Goal: Communication & Community: Answer question/provide support

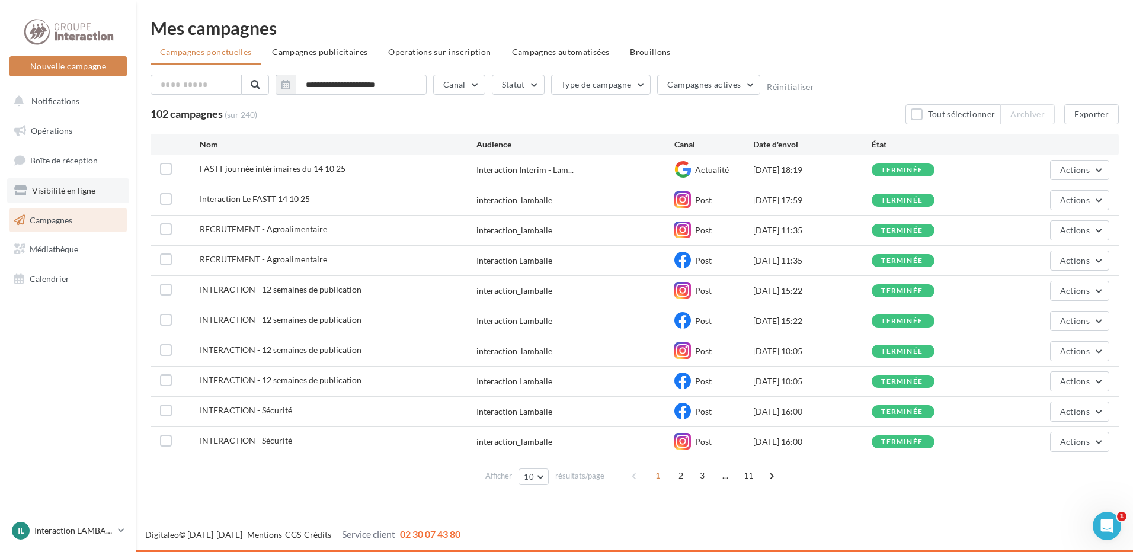
click at [52, 194] on span "Visibilité en ligne" at bounding box center [63, 190] width 63 height 10
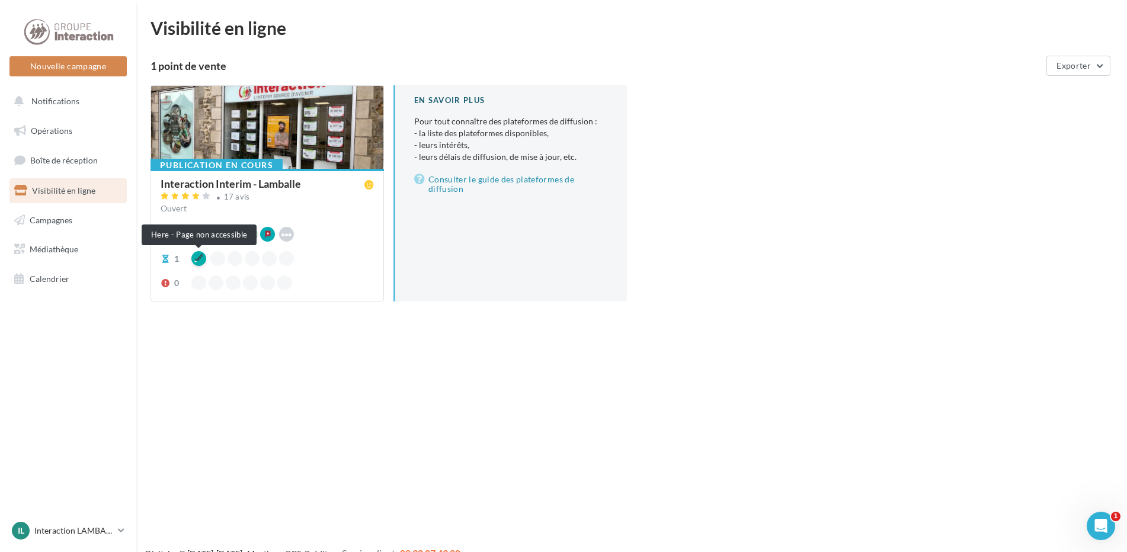
click at [197, 258] on div at bounding box center [198, 258] width 15 height 15
click at [198, 258] on div at bounding box center [198, 258] width 15 height 15
click at [170, 254] on span "1" at bounding box center [173, 259] width 24 height 12
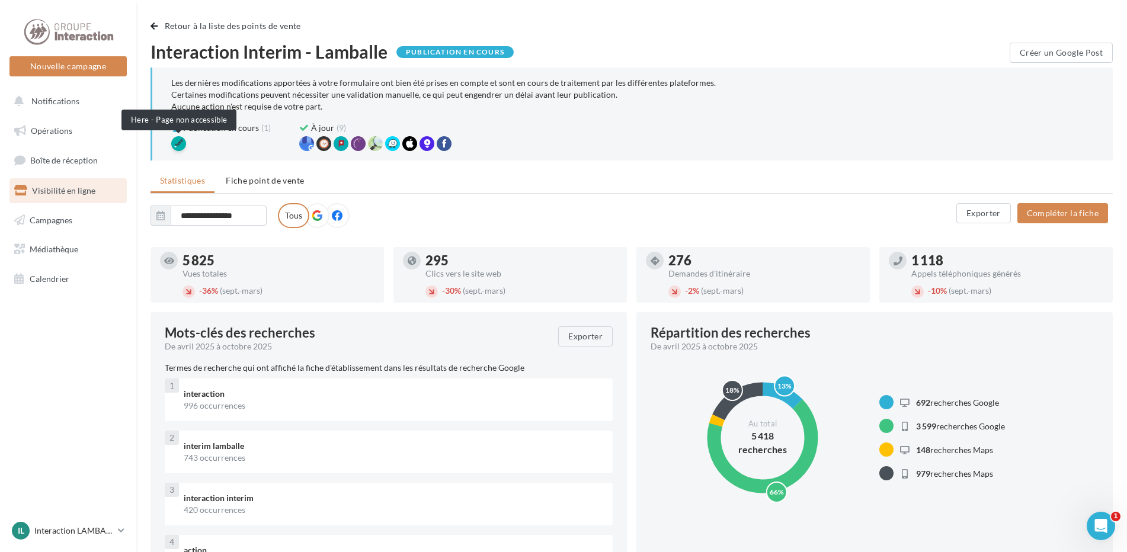
click at [178, 144] on div at bounding box center [178, 143] width 15 height 15
click at [296, 181] on span "Fiche point de vente" at bounding box center [265, 180] width 78 height 10
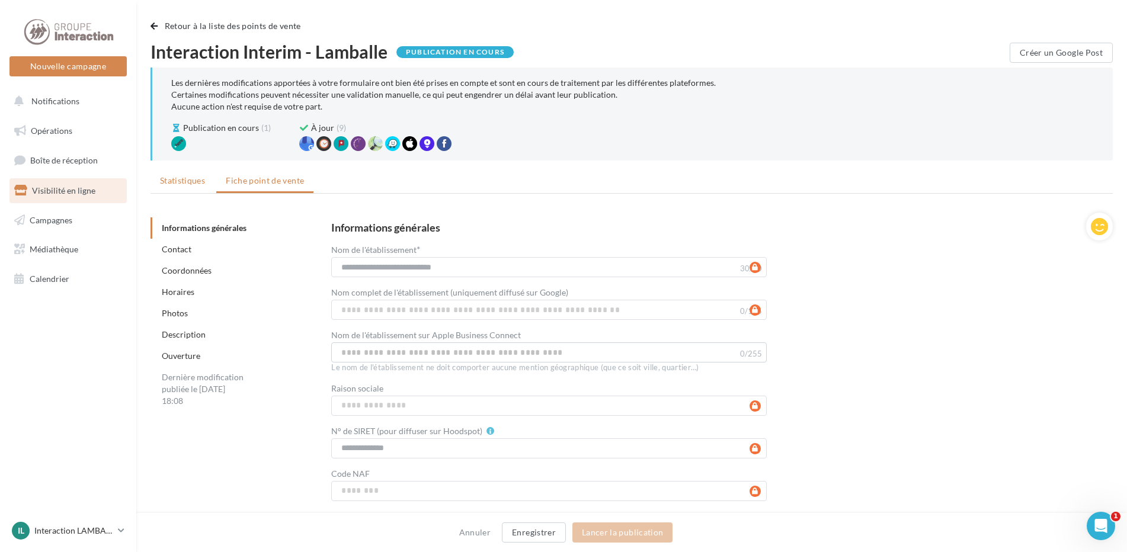
click at [199, 181] on span "Statistiques" at bounding box center [182, 180] width 45 height 10
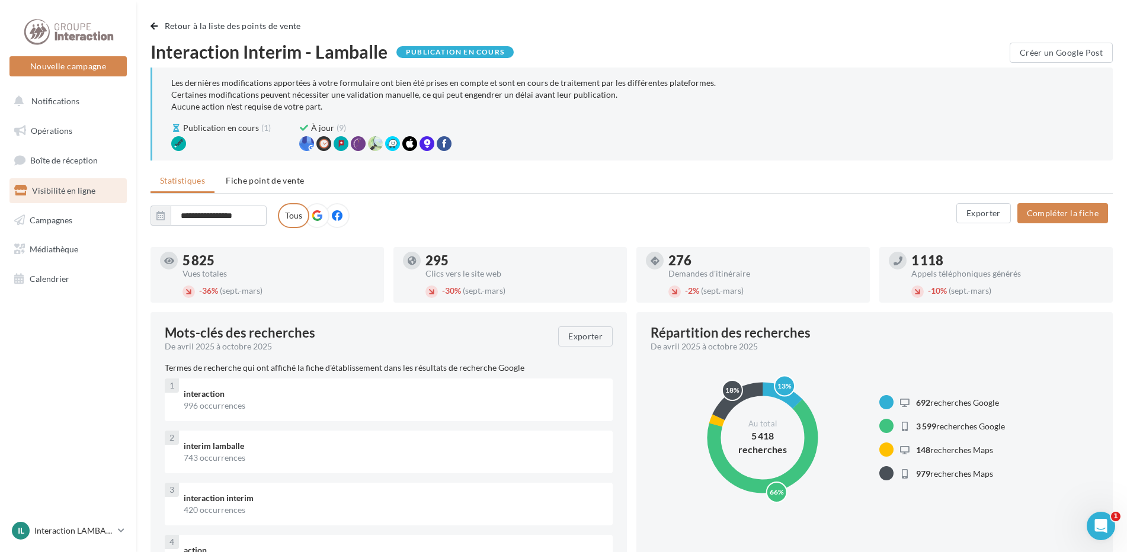
click at [955, 285] on div "- 10% (sept.-mars)" at bounding box center [1007, 291] width 192 height 13
click at [226, 216] on input "**********" at bounding box center [219, 216] width 96 height 20
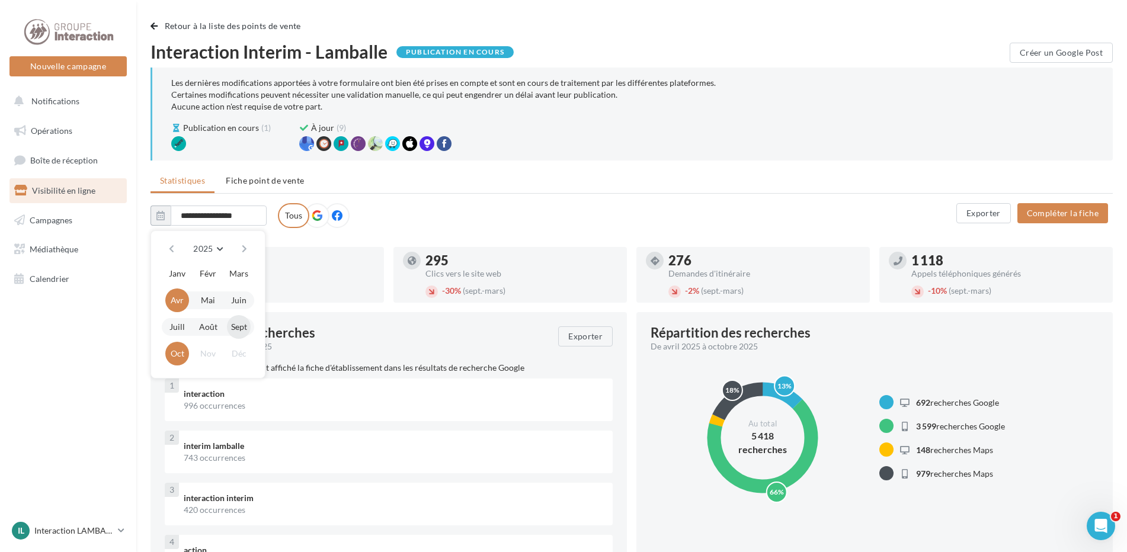
click at [233, 328] on button "Sept" at bounding box center [239, 327] width 24 height 24
click at [445, 226] on div "**********" at bounding box center [553, 215] width 806 height 25
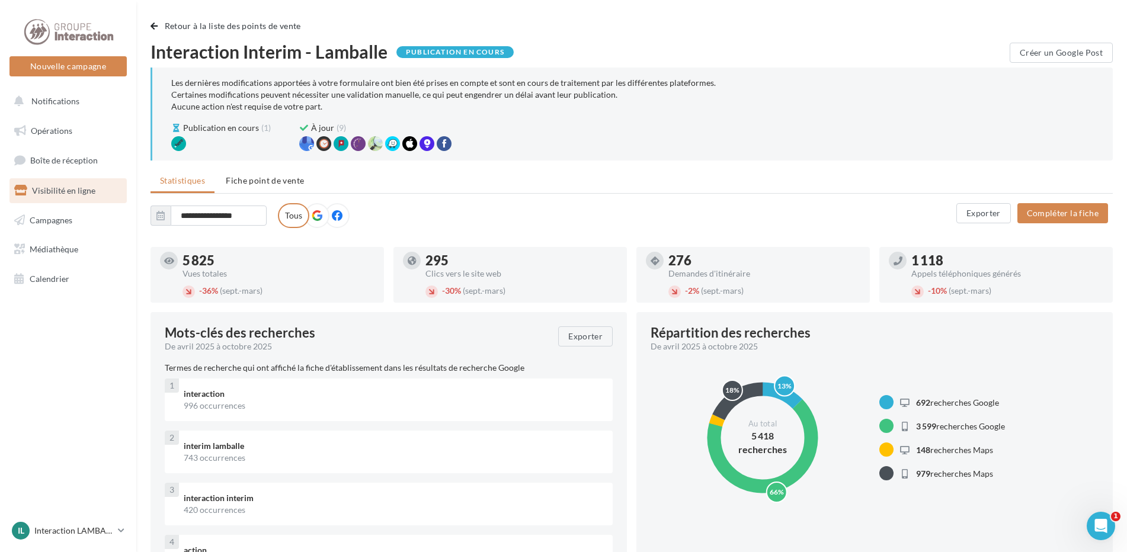
click at [348, 263] on div "5 825" at bounding box center [278, 260] width 192 height 13
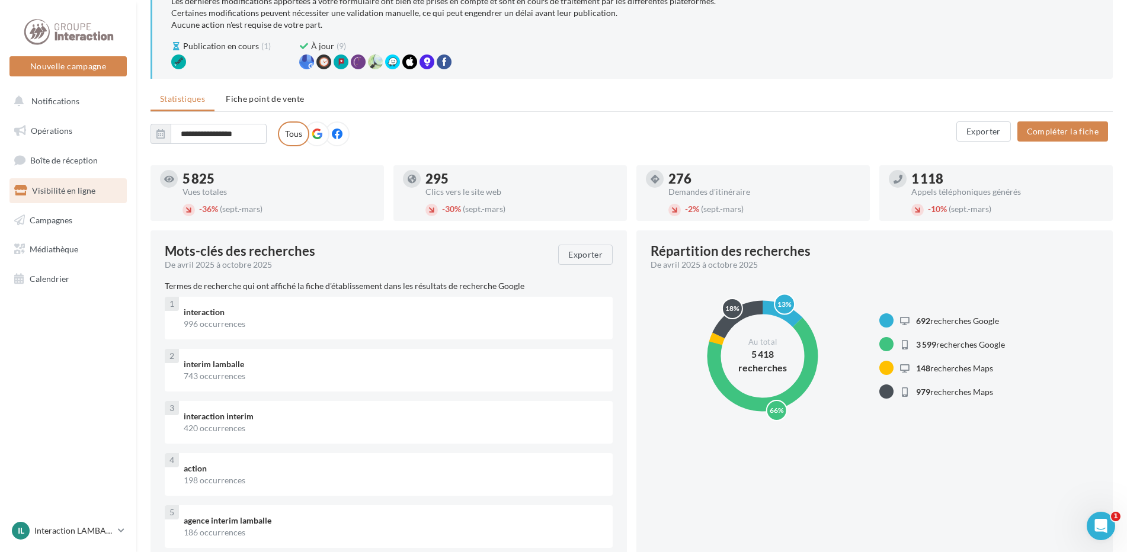
scroll to position [59, 0]
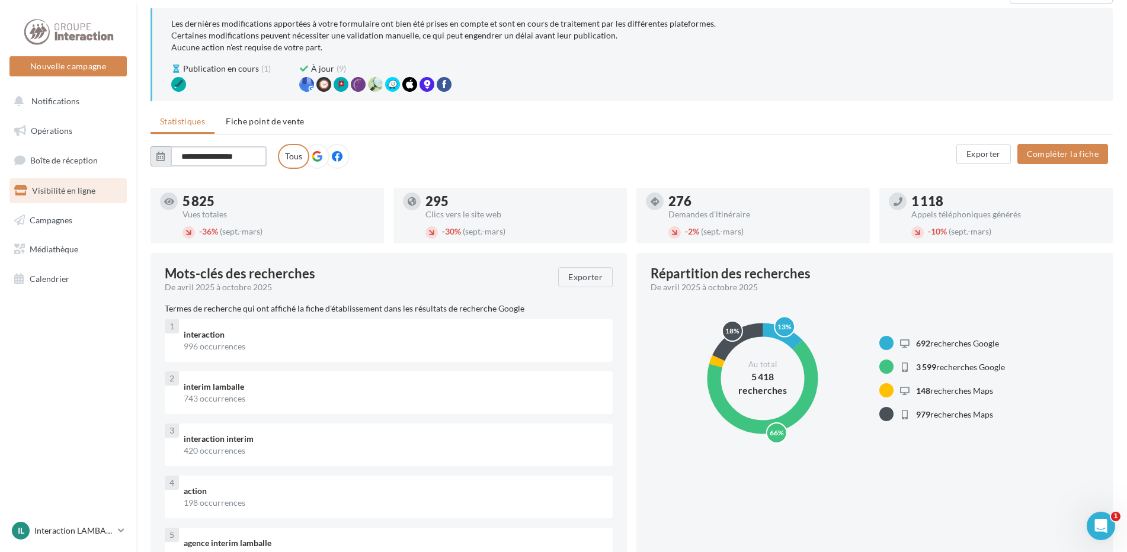
click at [240, 165] on input "**********" at bounding box center [219, 156] width 96 height 20
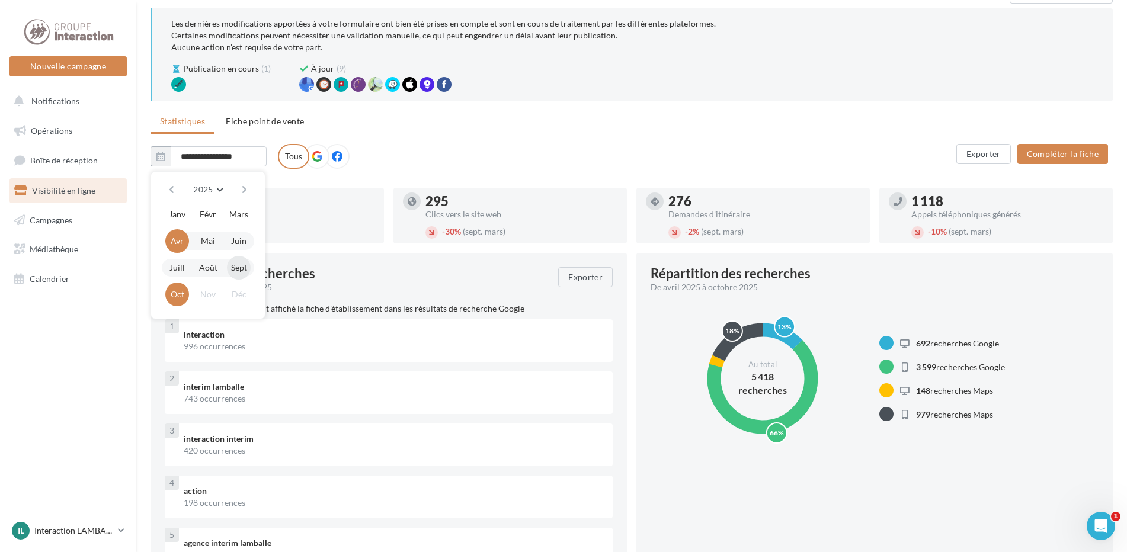
click at [235, 265] on button "Sept" at bounding box center [239, 268] width 24 height 24
click at [170, 299] on button "Oct" at bounding box center [177, 295] width 24 height 24
type input "**********"
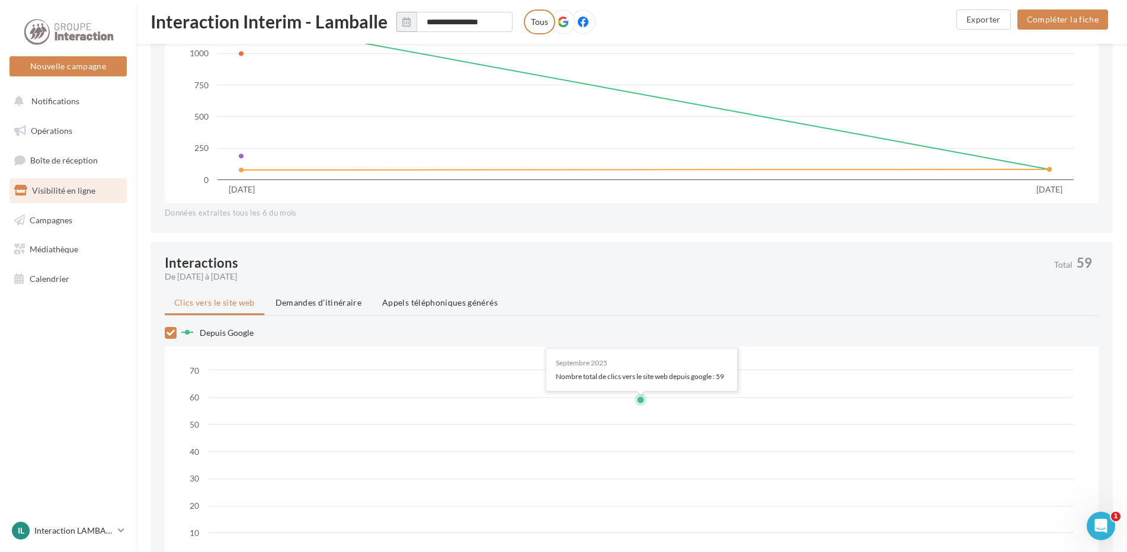
scroll to position [829, 0]
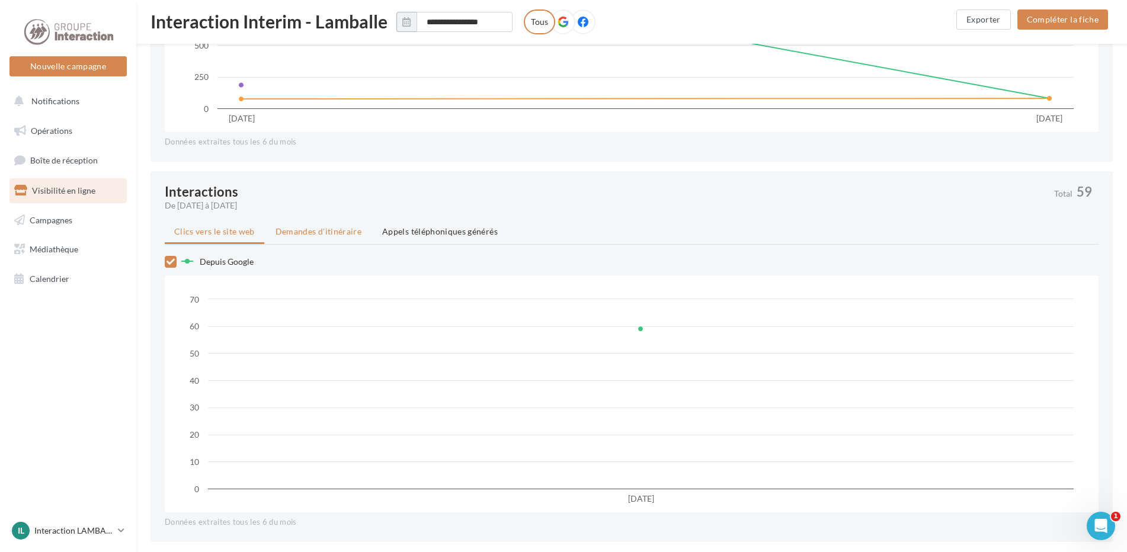
click at [322, 233] on span "Demandes d'itinéraire" at bounding box center [318, 231] width 86 height 10
click at [429, 239] on li "Appels téléphoniques générés" at bounding box center [440, 231] width 134 height 21
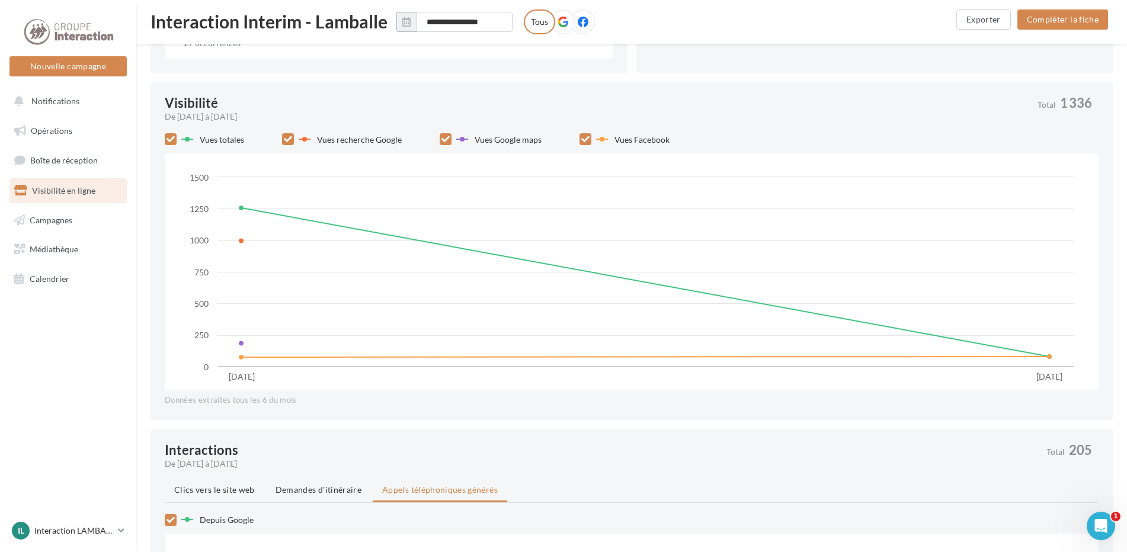
scroll to position [533, 0]
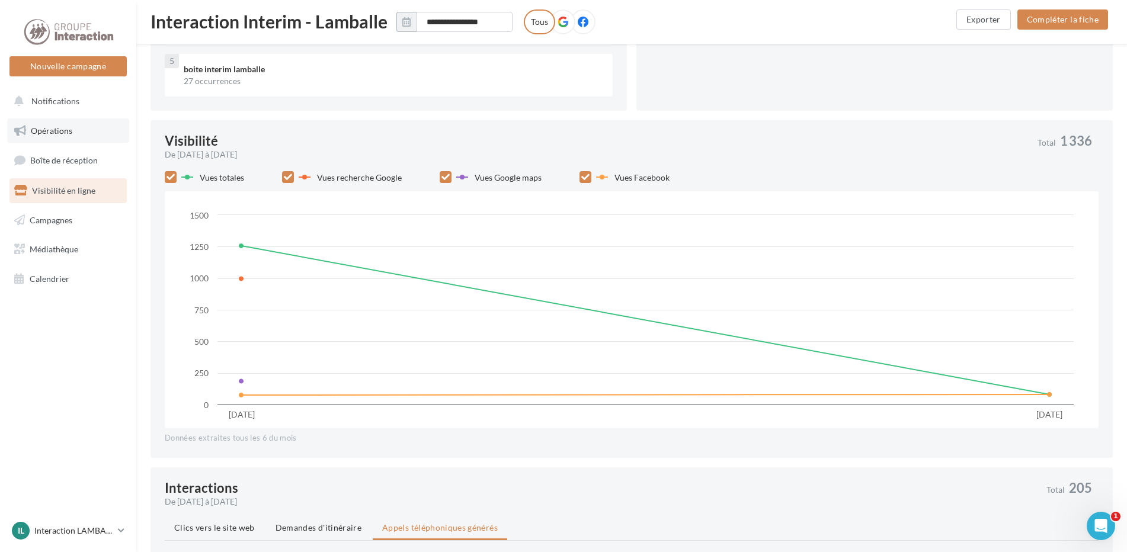
drag, startPoint x: 60, startPoint y: 133, endPoint x: 66, endPoint y: 137, distance: 7.2
click at [60, 133] on span "Opérations" at bounding box center [51, 131] width 41 height 10
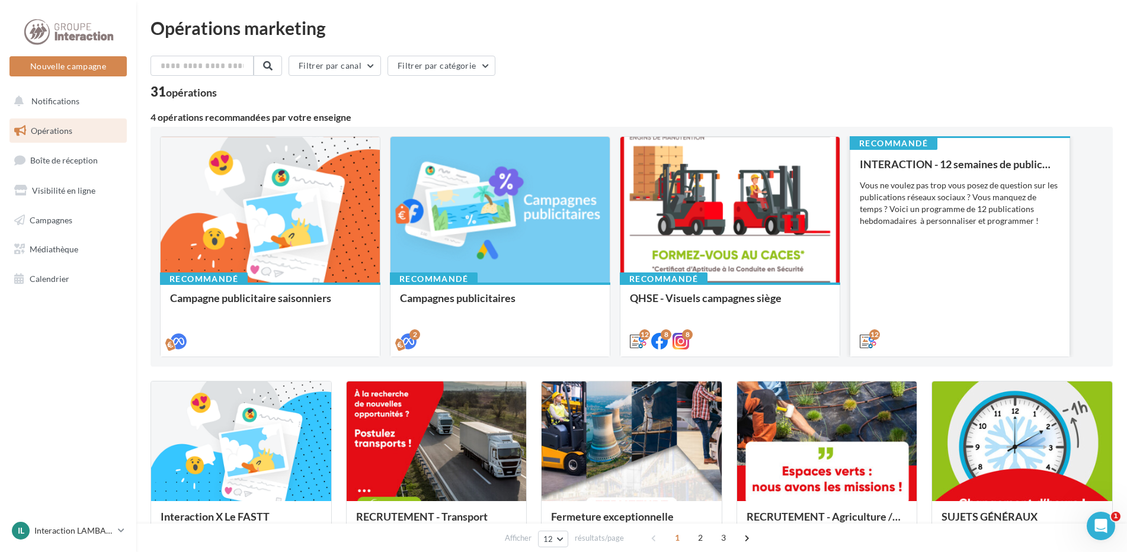
click at [954, 278] on div "INTERACTION - 12 semaines de publication Vous ne voulez pas trop vous posez de …" at bounding box center [959, 252] width 200 height 188
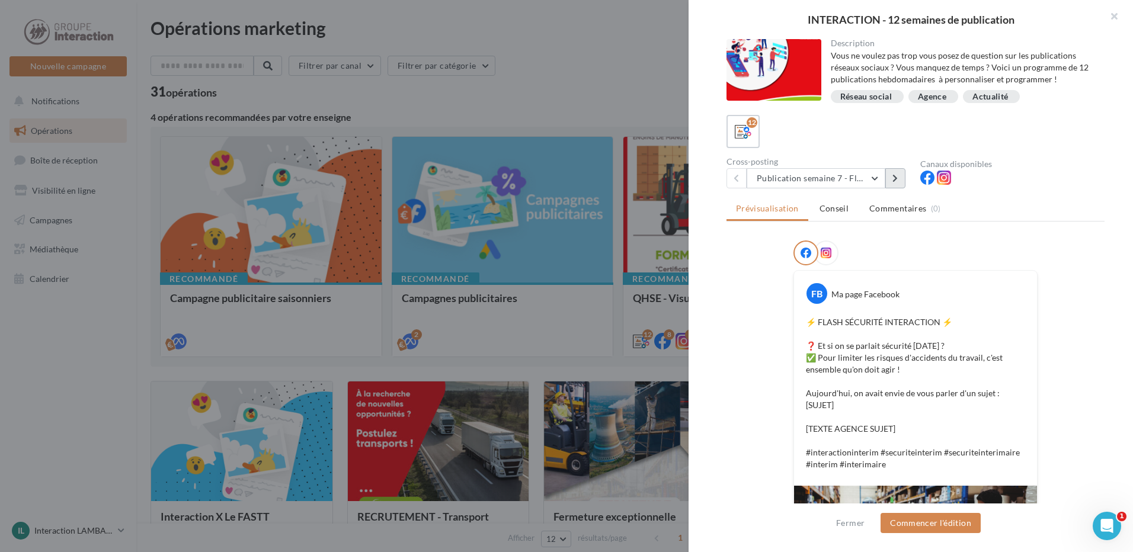
click at [892, 178] on icon at bounding box center [894, 178] width 5 height 8
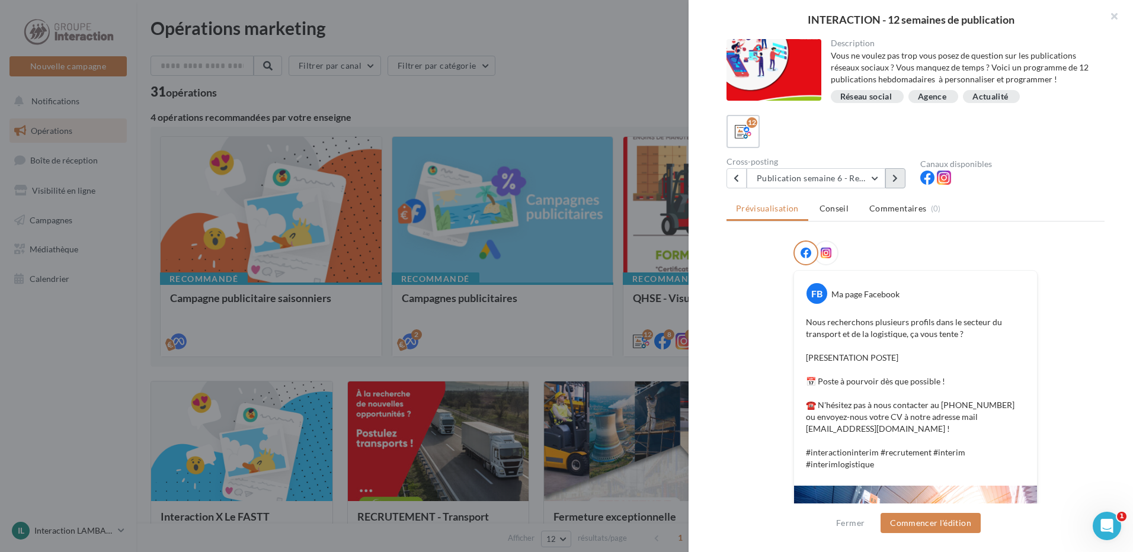
click at [896, 174] on button at bounding box center [895, 178] width 20 height 20
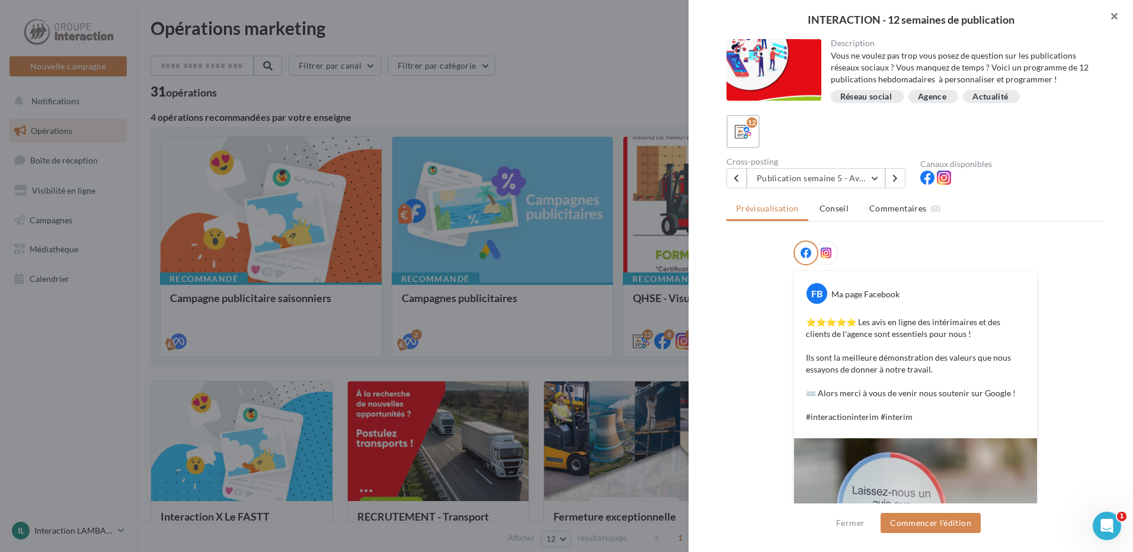
click at [1112, 20] on button "button" at bounding box center [1108, 18] width 47 height 36
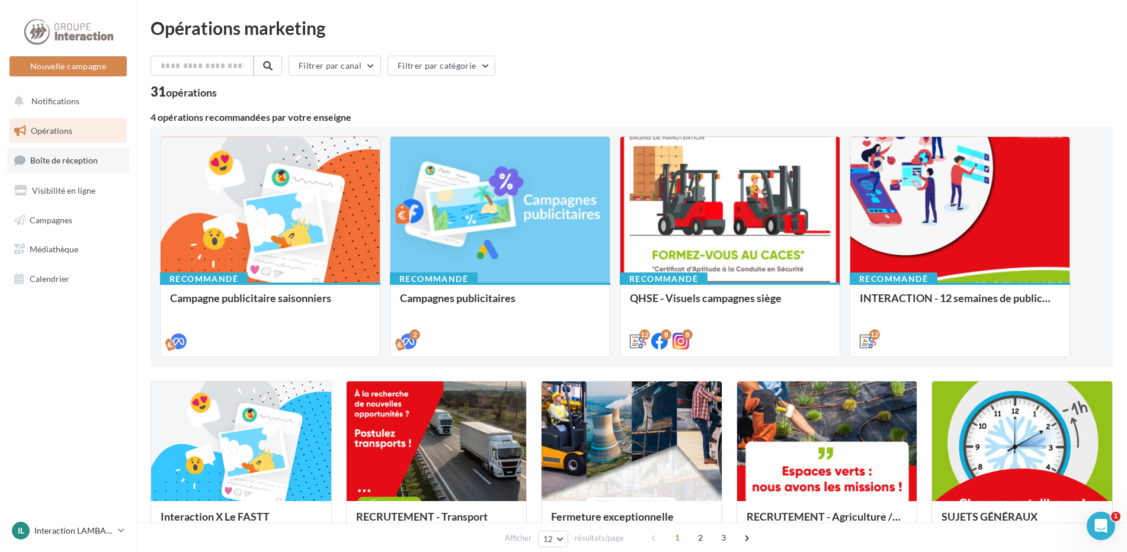
click at [73, 162] on span "Boîte de réception" at bounding box center [64, 160] width 68 height 10
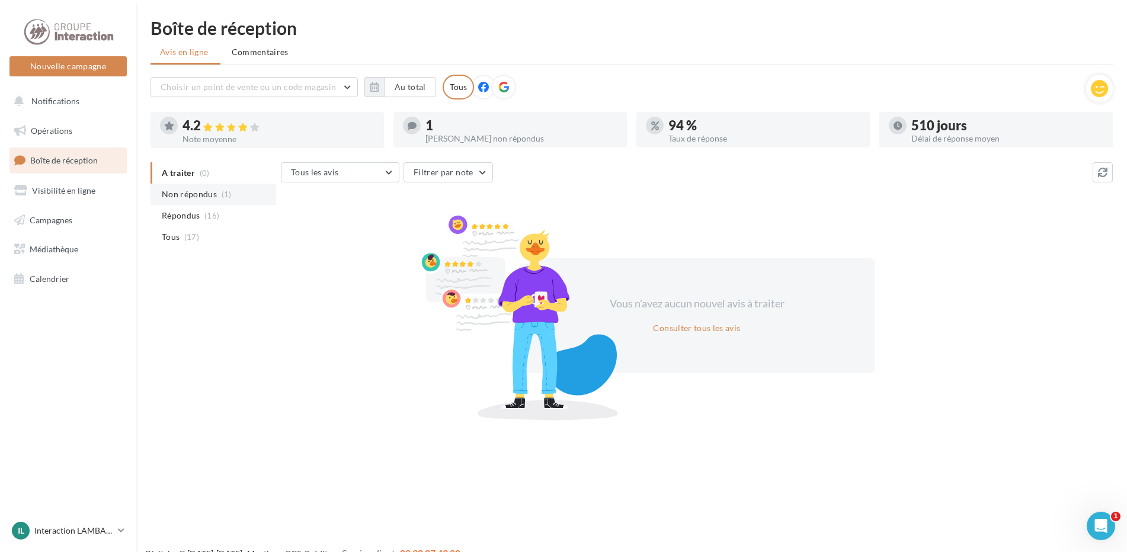
click at [210, 196] on span "Non répondus" at bounding box center [189, 194] width 55 height 12
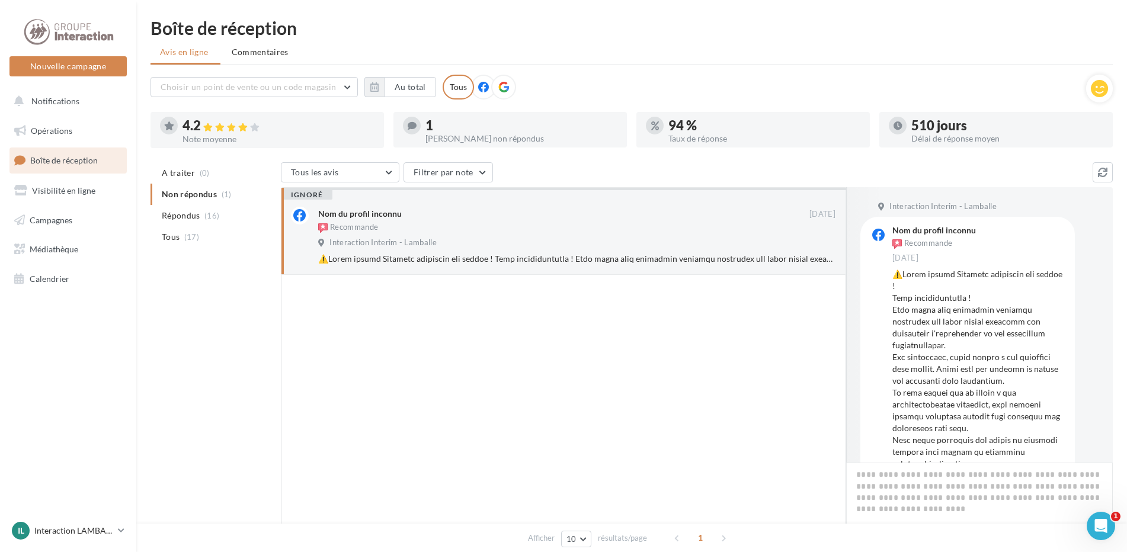
click at [479, 91] on icon at bounding box center [483, 87] width 11 height 11
click at [746, 229] on div "Recommande" at bounding box center [563, 228] width 491 height 13
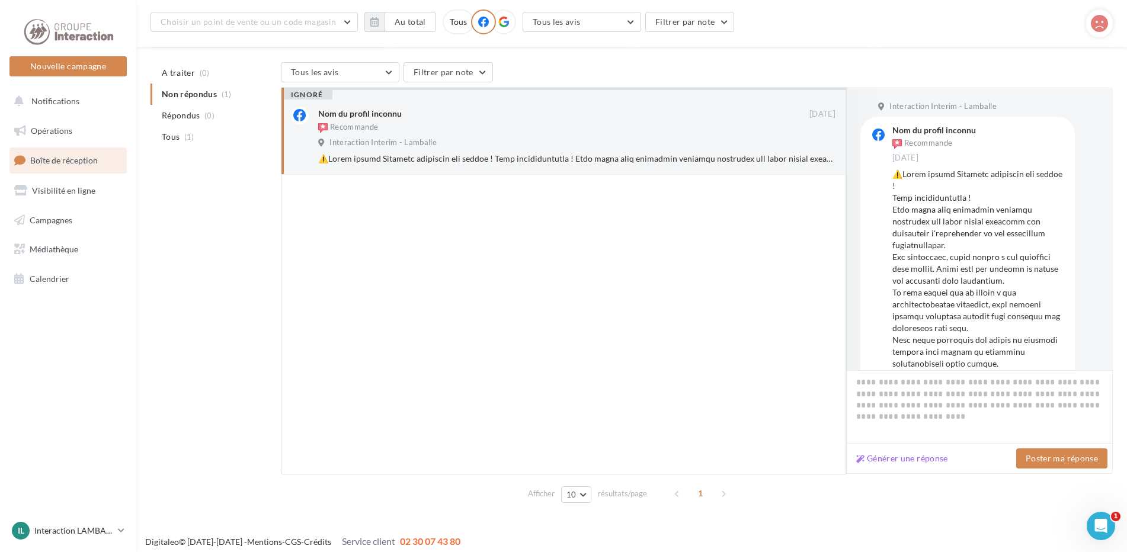
scroll to position [116, 0]
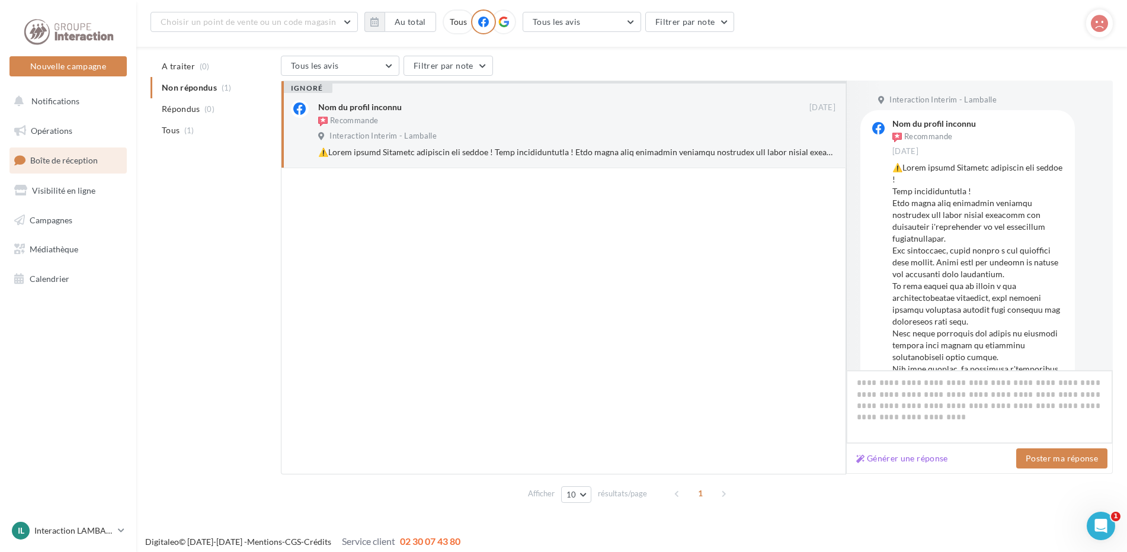
click at [964, 387] on textarea at bounding box center [979, 406] width 267 height 73
type textarea "*"
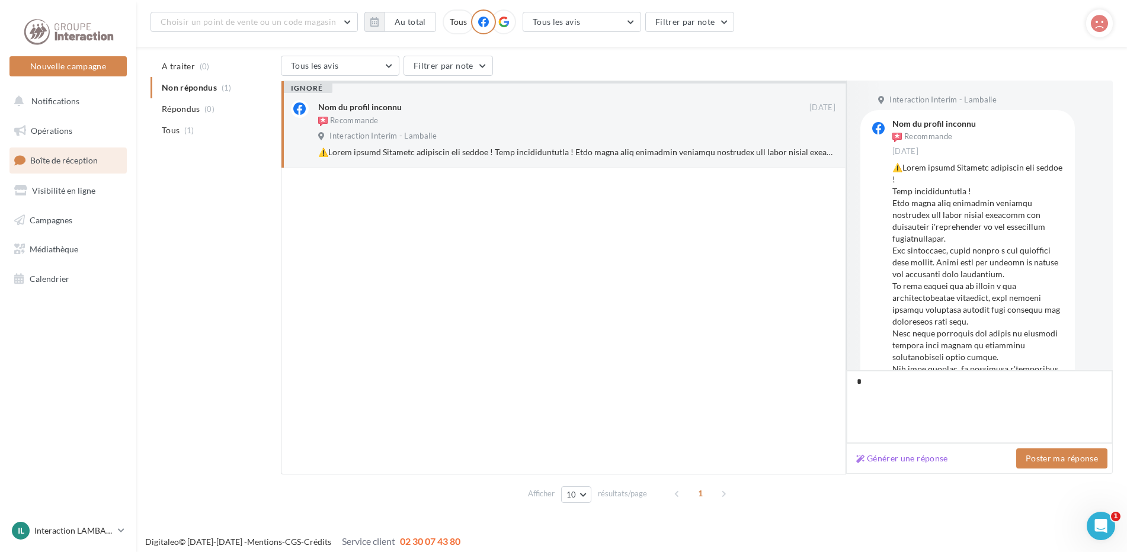
type textarea "**"
type textarea "***"
type textarea "****"
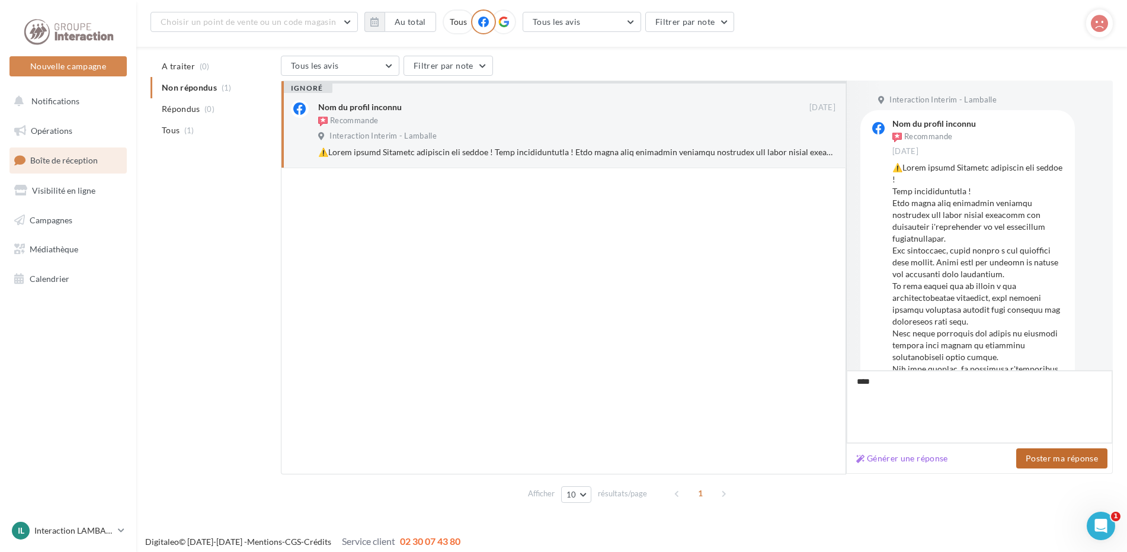
type textarea "****"
click at [1067, 463] on button "Poster ma réponse" at bounding box center [1061, 458] width 91 height 20
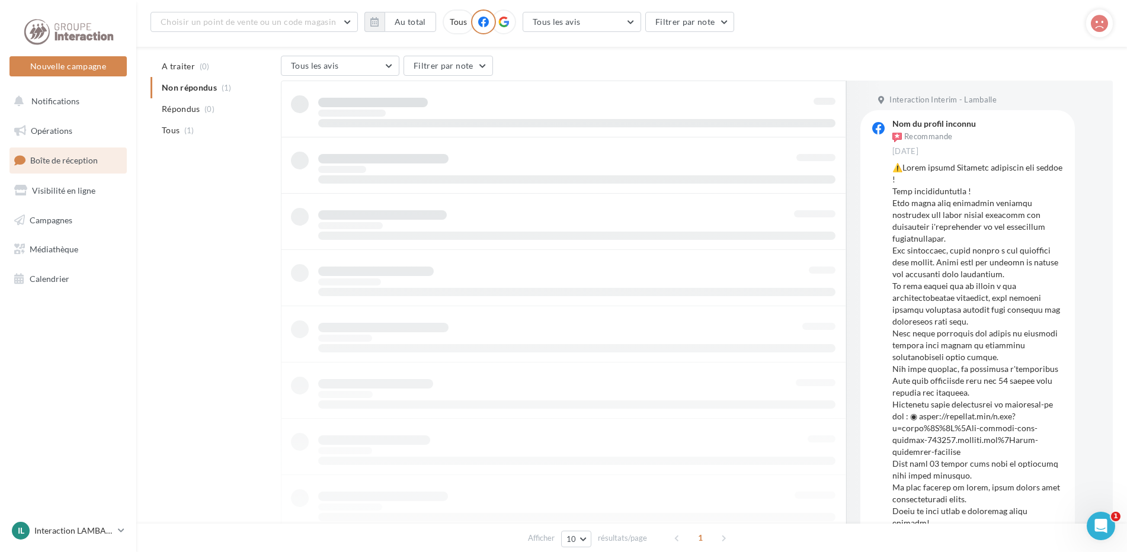
scroll to position [19, 0]
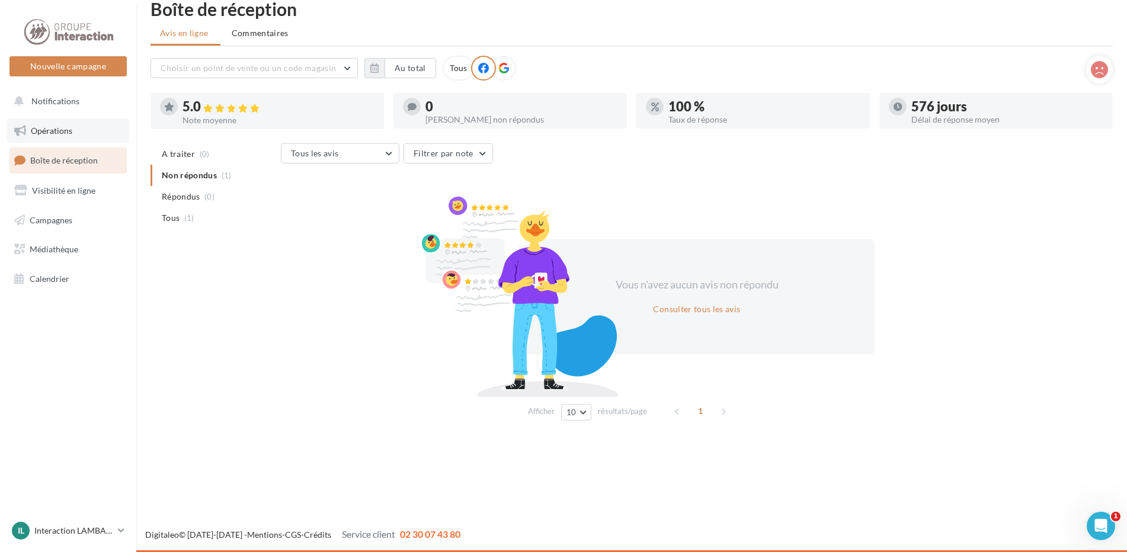
click at [54, 131] on span "Opérations" at bounding box center [51, 131] width 41 height 10
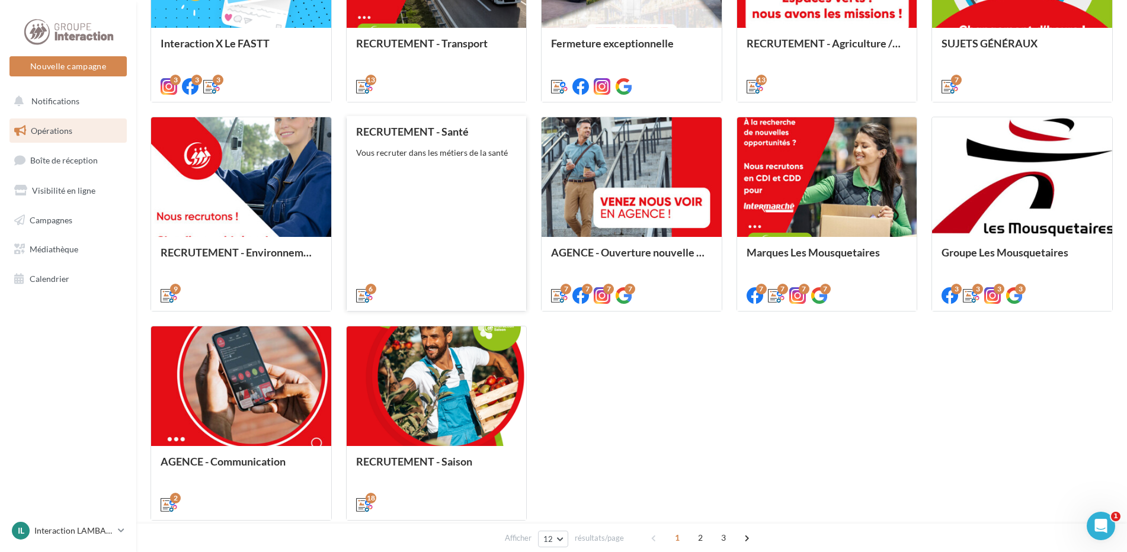
scroll to position [474, 0]
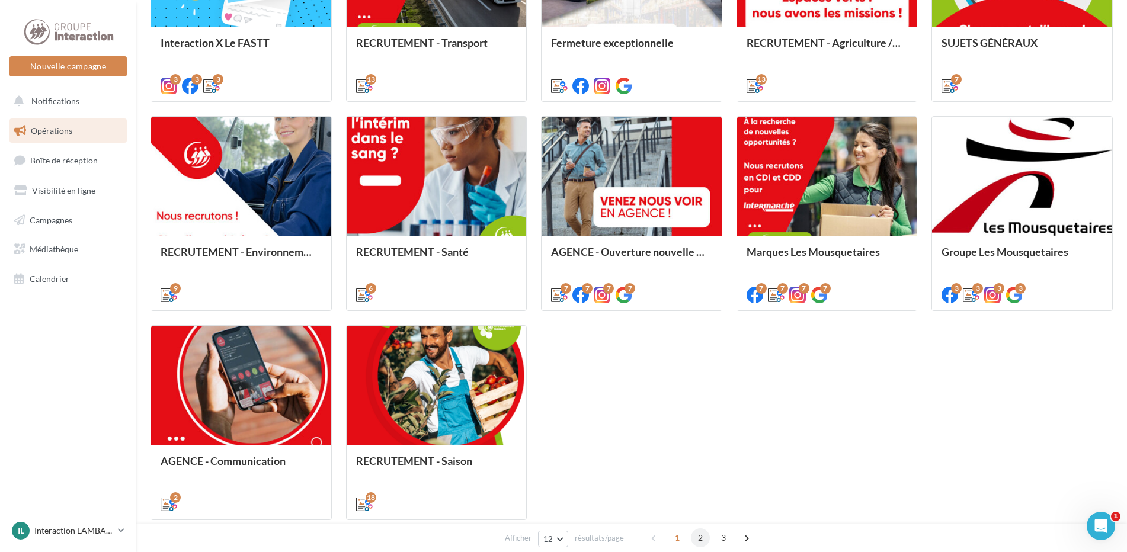
click at [702, 537] on span "2" at bounding box center [700, 537] width 19 height 19
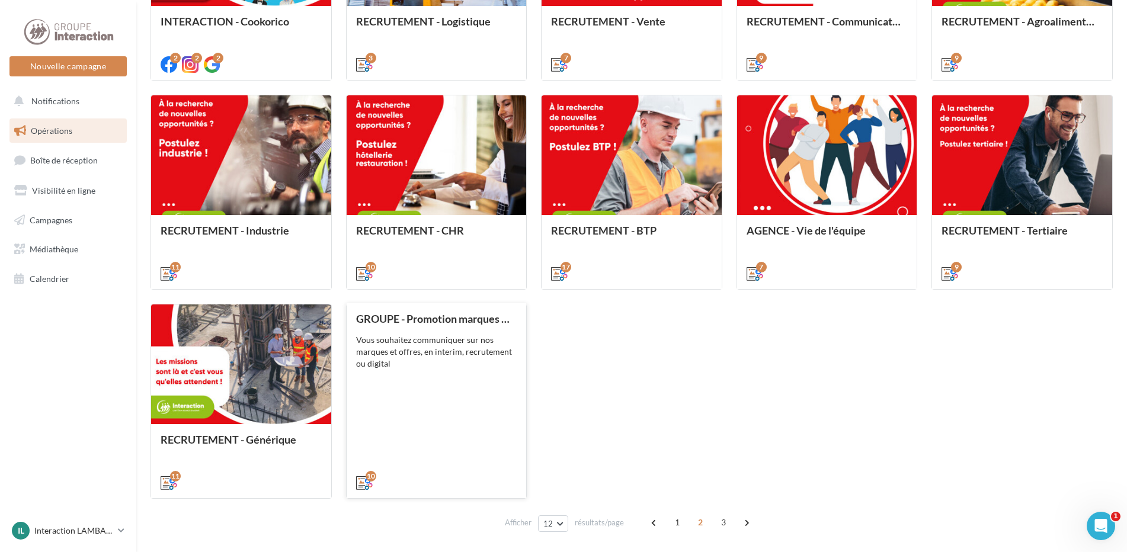
scroll to position [540, 0]
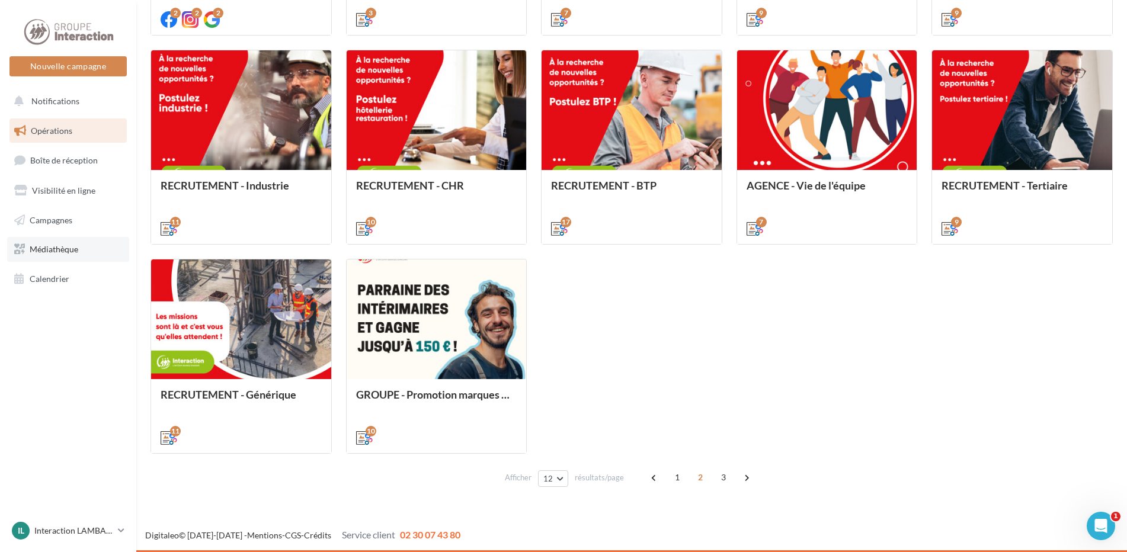
click at [68, 254] on span "Médiathèque" at bounding box center [54, 249] width 49 height 10
